Goal: Find specific page/section: Find specific page/section

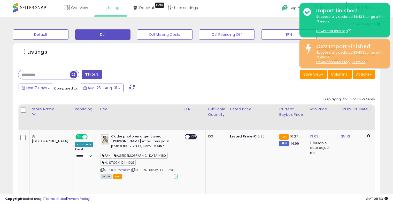
select select "**"
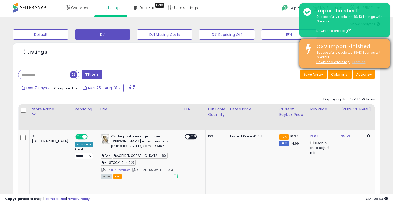
click at [361, 62] on u "Dismiss" at bounding box center [358, 62] width 13 height 4
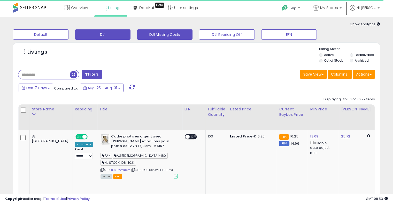
click at [172, 34] on button "DJ1 Missing Costs" at bounding box center [165, 34] width 56 height 10
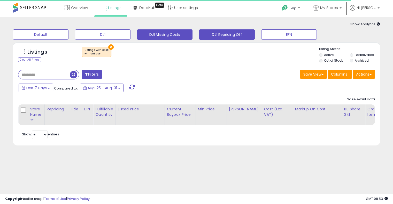
click at [214, 36] on button "DJ1 Repricing Off" at bounding box center [227, 34] width 56 height 10
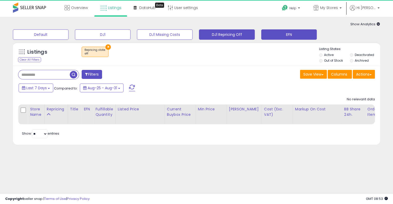
click at [282, 36] on button "EFN" at bounding box center [289, 34] width 56 height 10
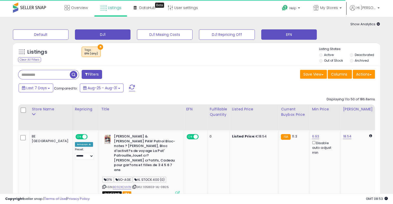
click at [103, 33] on button "DJ1" at bounding box center [103, 34] width 56 height 10
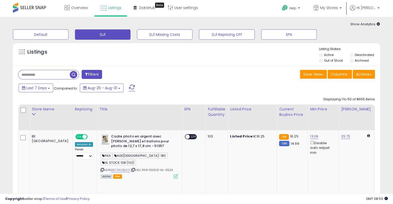
click at [378, 24] on icon at bounding box center [377, 23] width 3 height 3
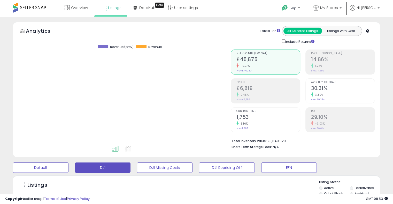
scroll to position [106, 212]
click at [368, 31] on icon at bounding box center [367, 30] width 3 height 3
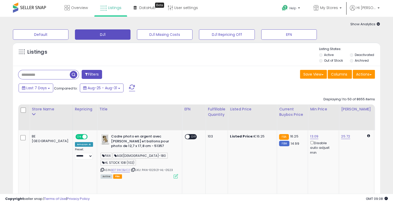
click at [48, 76] on input "text" at bounding box center [43, 74] width 51 height 9
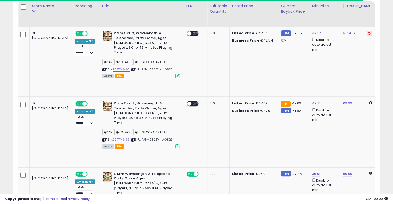
scroll to position [77, 0]
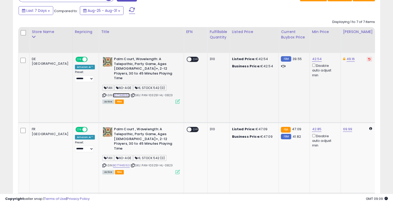
click at [113, 93] on link "B07T446163" at bounding box center [121, 95] width 17 height 4
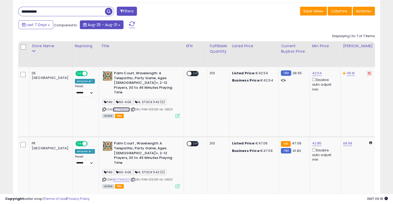
scroll to position [52, 0]
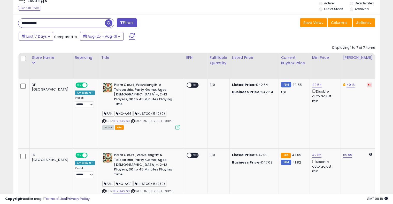
drag, startPoint x: 24, startPoint y: 19, endPoint x: 0, endPoint y: 18, distance: 24.3
paste input "********"
click at [109, 20] on span "button" at bounding box center [108, 22] width 7 height 7
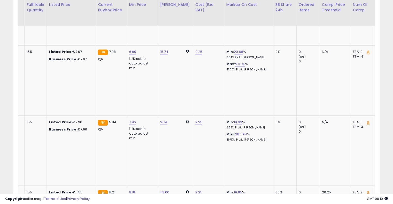
scroll to position [0, 0]
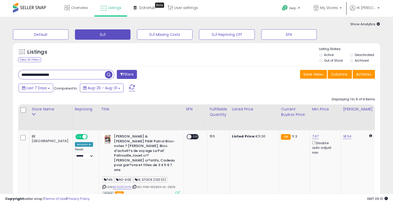
drag, startPoint x: 76, startPoint y: 78, endPoint x: 0, endPoint y: 75, distance: 76.0
paste input "text"
type input "**********"
click at [108, 75] on span "button" at bounding box center [108, 74] width 7 height 7
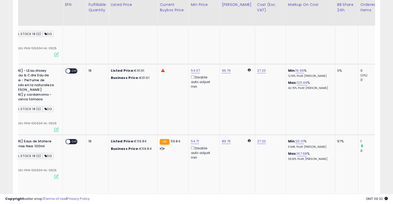
scroll to position [0, 195]
